Goal: Consume media (video, audio)

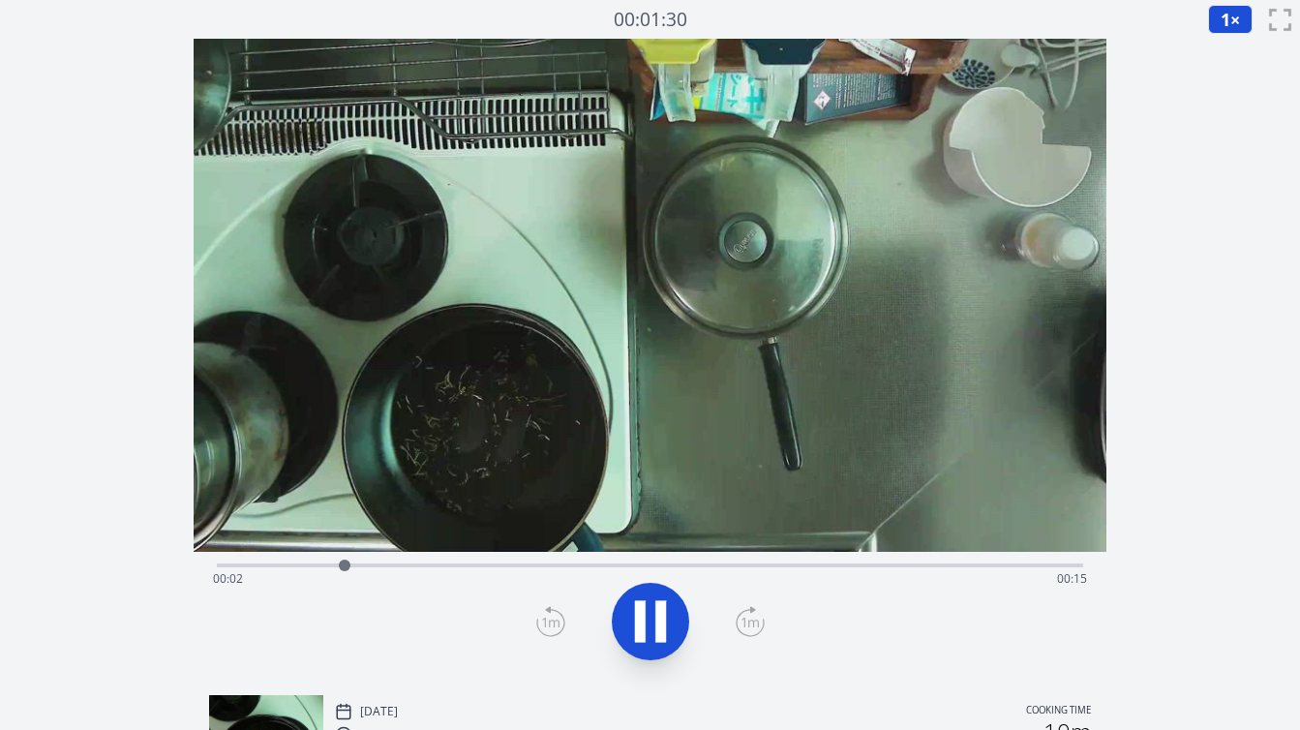
click at [992, 565] on div "Time elapsed: 00:02 Time remaining: 00:15" at bounding box center [650, 578] width 874 height 31
click at [1053, 565] on div at bounding box center [1047, 565] width 12 height 12
click at [1070, 566] on div at bounding box center [1070, 565] width 29 height 29
click at [996, 563] on div "Time elapsed: 00:16 Time remaining: 00:01" at bounding box center [650, 578] width 874 height 31
click at [654, 635] on icon at bounding box center [650, 621] width 54 height 54
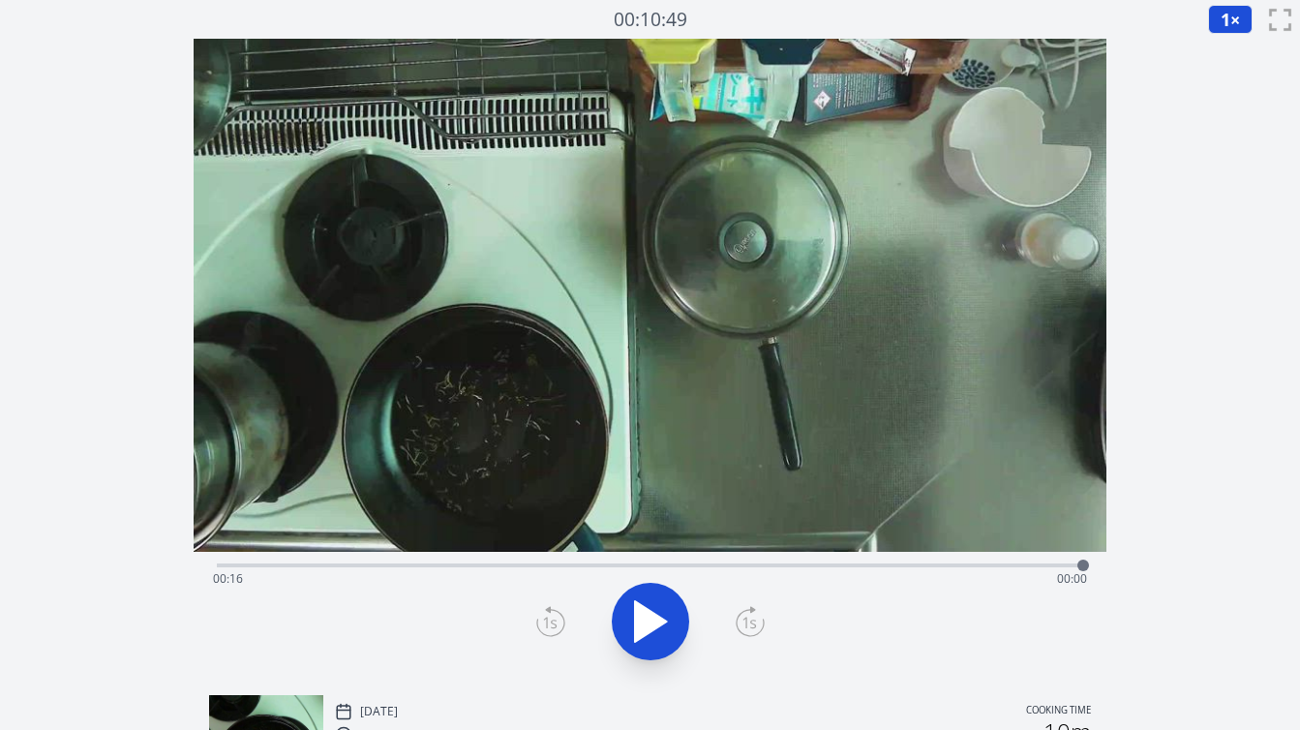
click at [919, 564] on div "Time elapsed: 00:16 Time remaining: 00:00" at bounding box center [650, 578] width 874 height 31
click at [1230, 21] on button "1 ×" at bounding box center [1230, 19] width 45 height 29
click at [1237, 46] on li "0.25×" at bounding box center [1235, 46] width 54 height 31
click at [631, 611] on icon at bounding box center [650, 621] width 54 height 54
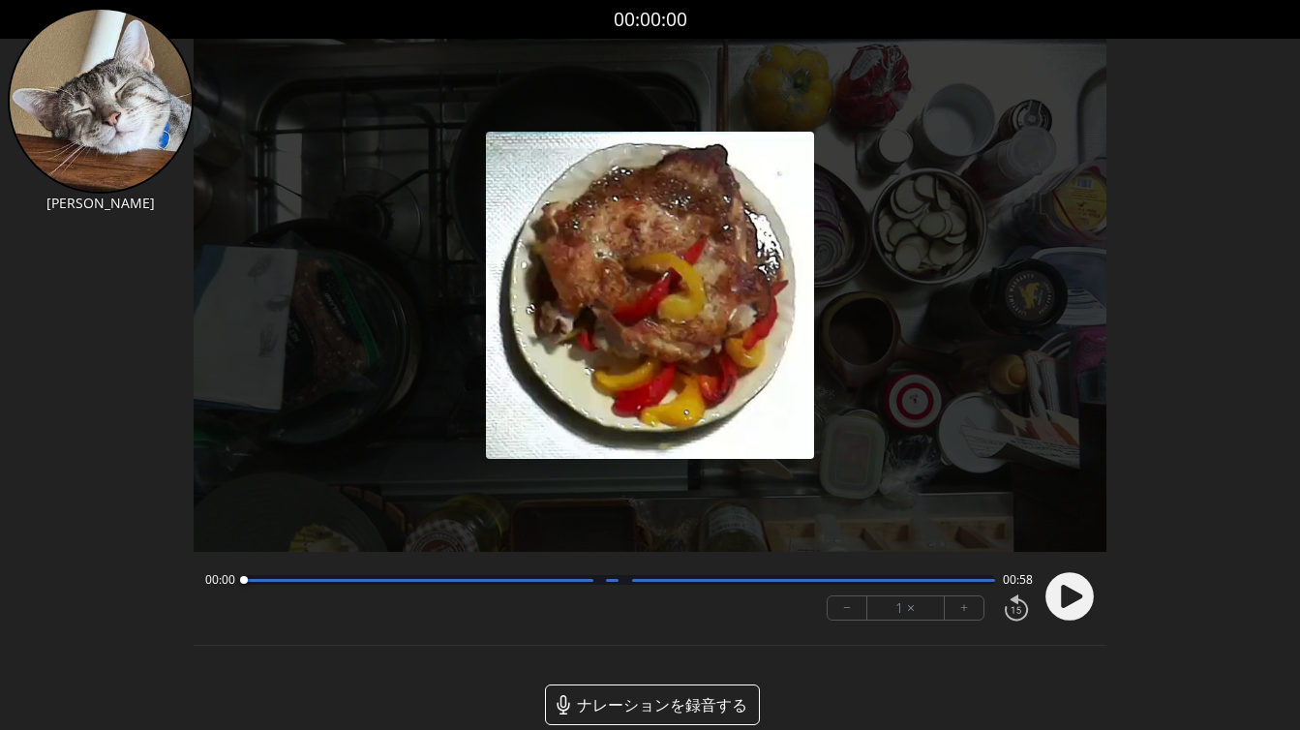
click at [1071, 605] on circle at bounding box center [1069, 596] width 48 height 48
click at [964, 601] on button "+" at bounding box center [964, 607] width 39 height 23
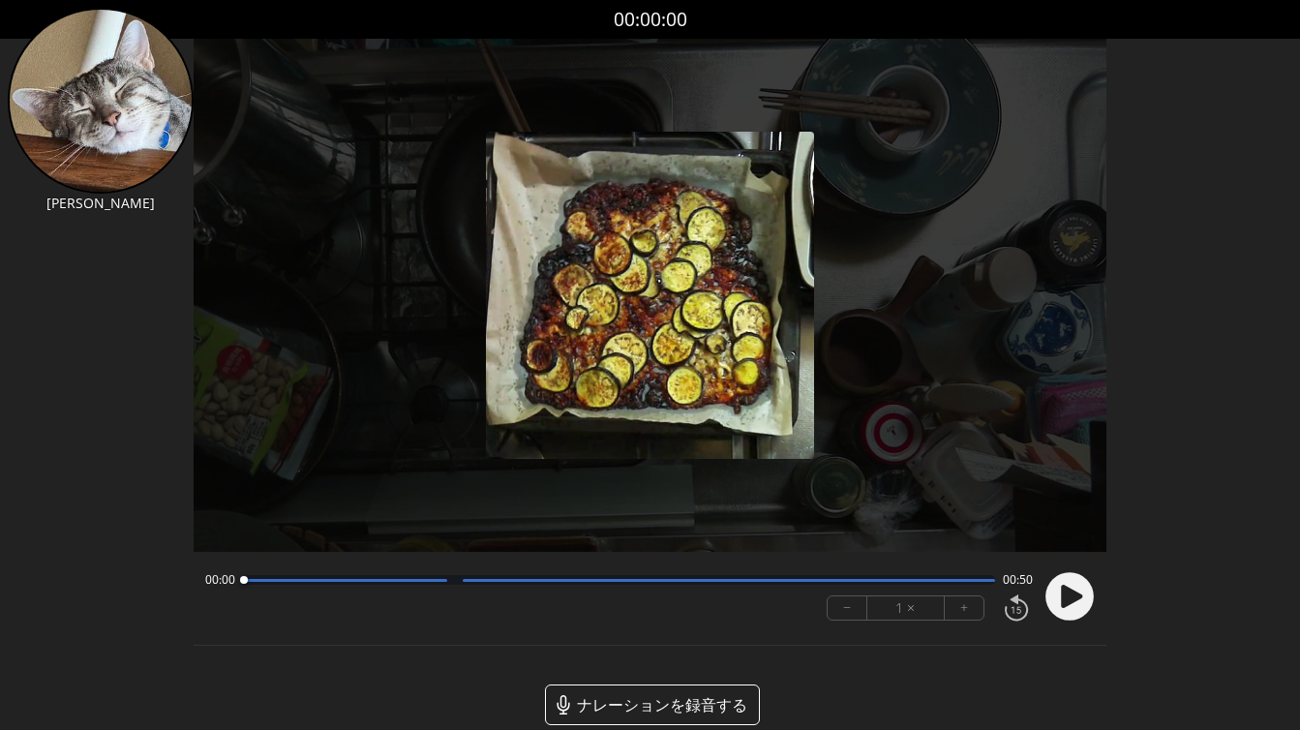
click at [957, 607] on button "+" at bounding box center [964, 607] width 39 height 23
click at [1052, 600] on circle at bounding box center [1069, 596] width 48 height 48
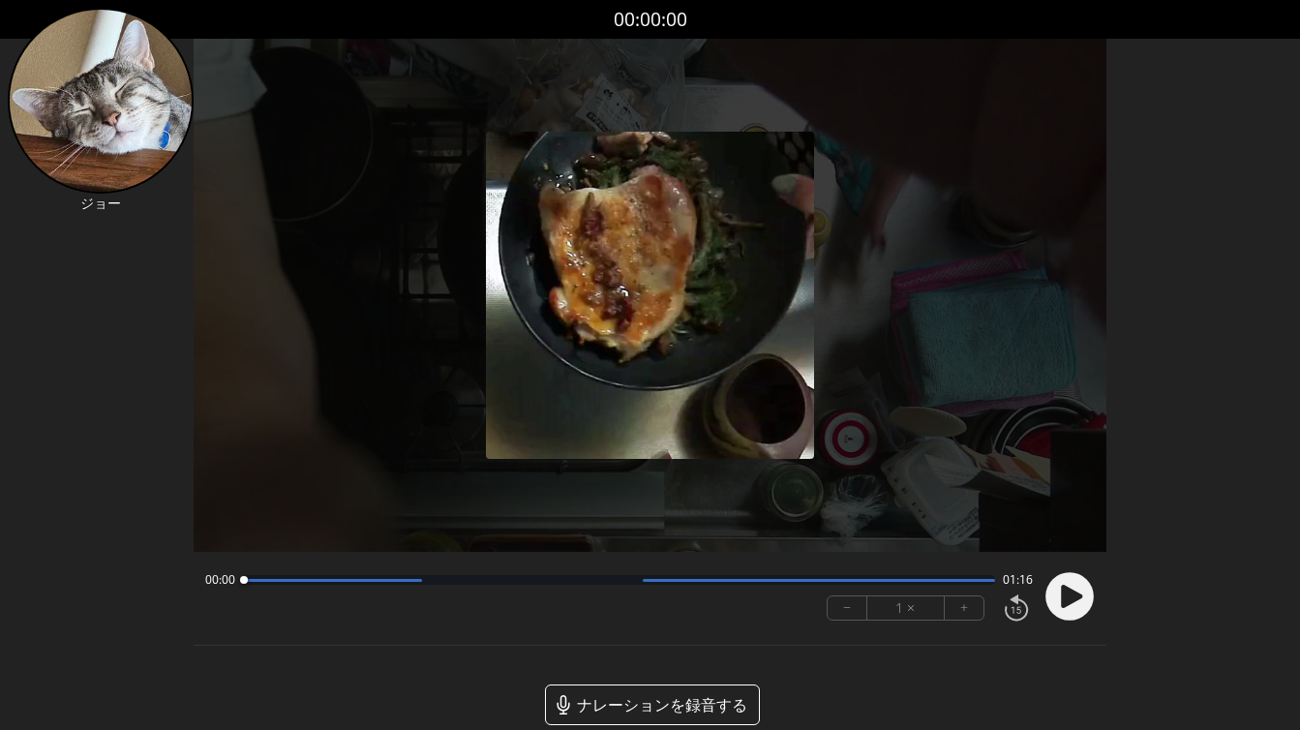
click at [1068, 597] on icon at bounding box center [1071, 596] width 21 height 23
click at [970, 605] on button "+" at bounding box center [964, 607] width 39 height 23
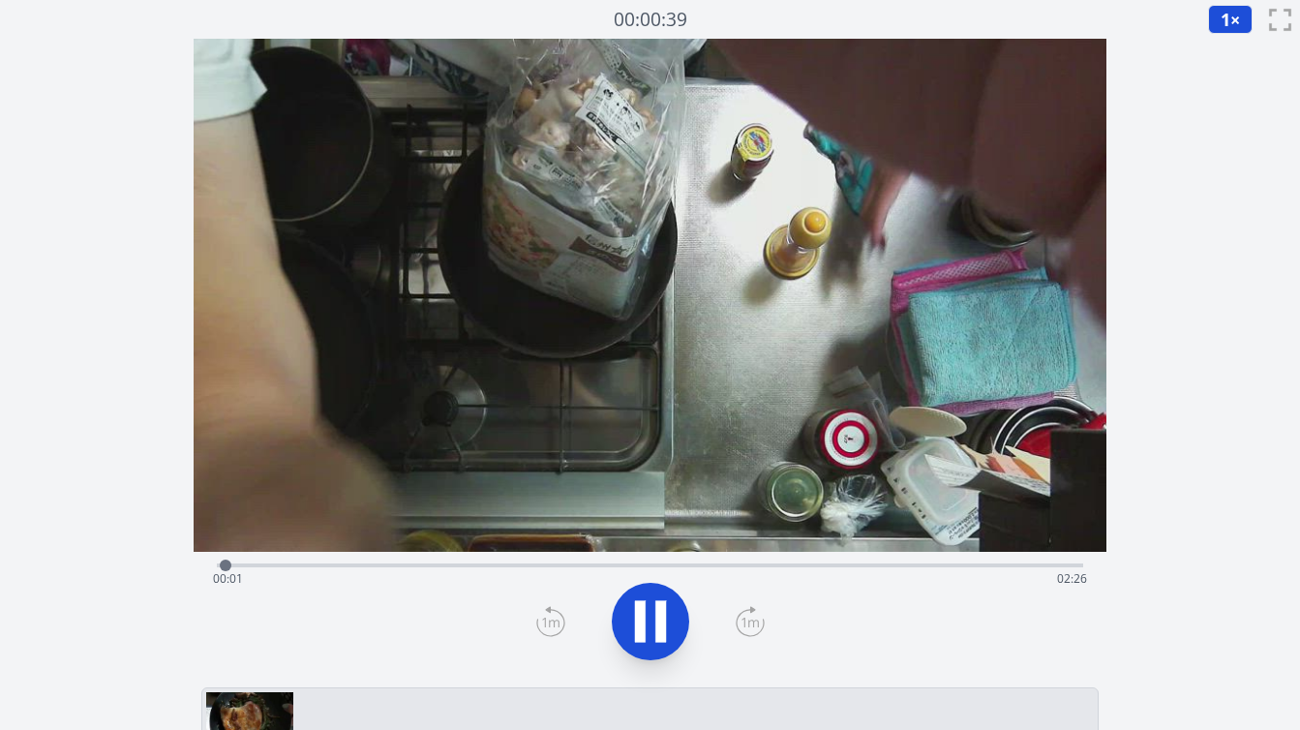
click at [614, 561] on div "経過時間: 00:01 残り時間: 02:26" at bounding box center [650, 563] width 866 height 23
click at [544, 563] on div "経過時間: 01:08 残り時間: 01:18" at bounding box center [650, 578] width 874 height 31
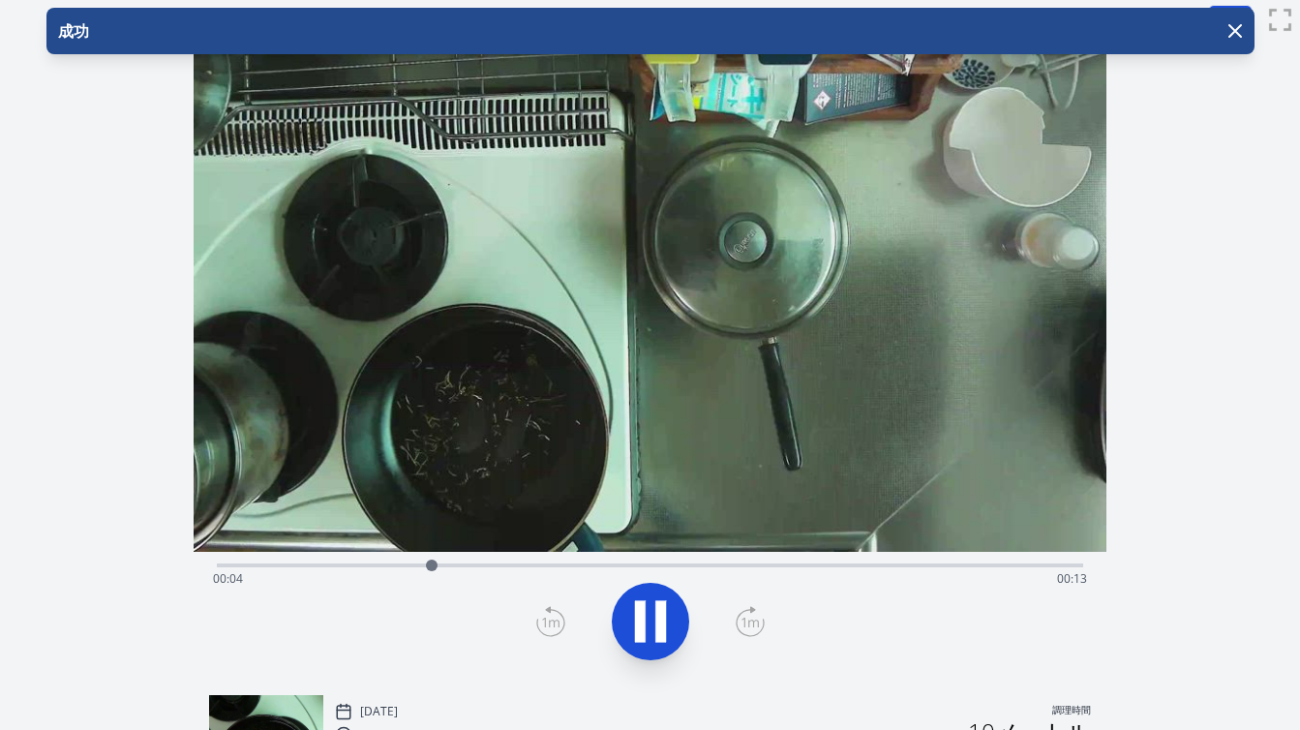
click at [980, 561] on div "経過時間: 00:04 残り時間: 00:13" at bounding box center [650, 563] width 866 height 23
